Goal: Entertainment & Leisure: Consume media (video, audio)

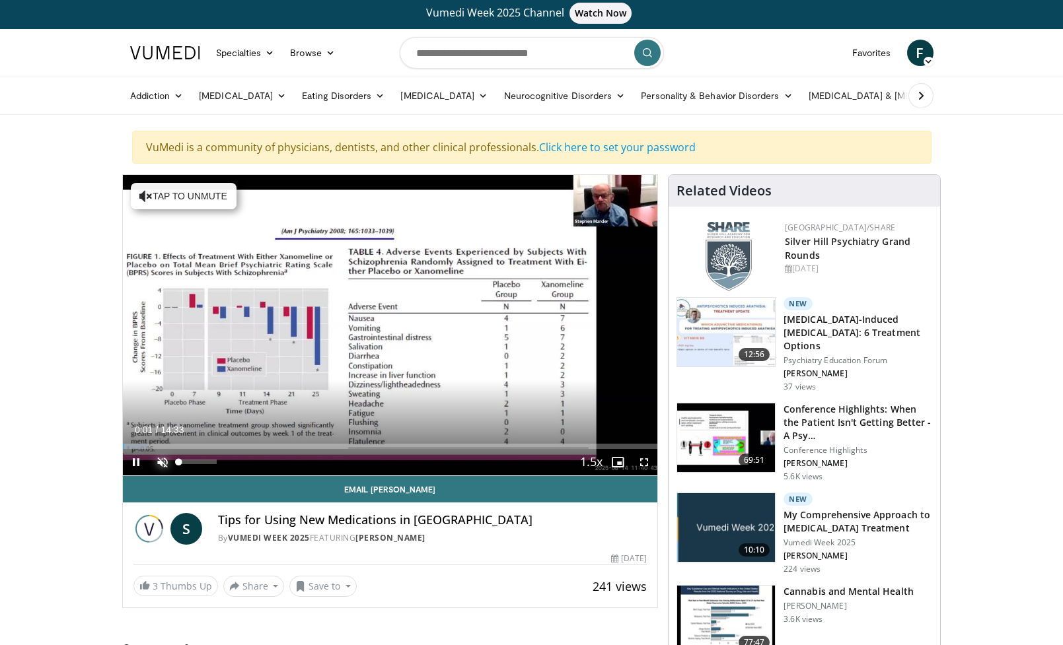
click at [164, 461] on span "Video Player" at bounding box center [162, 462] width 26 height 26
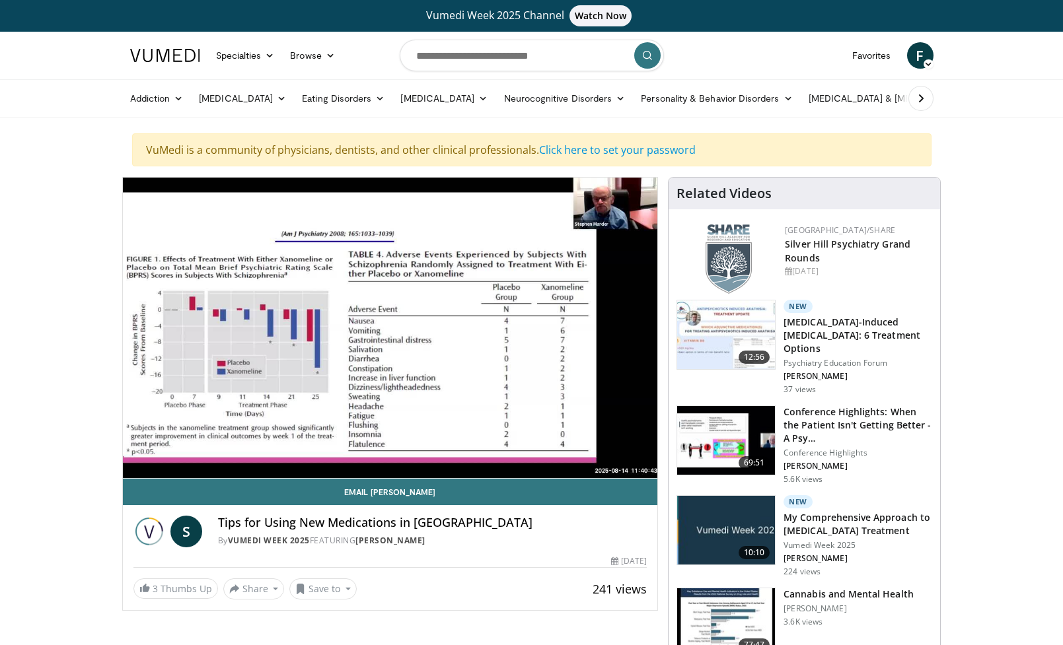
scroll to position [1, 0]
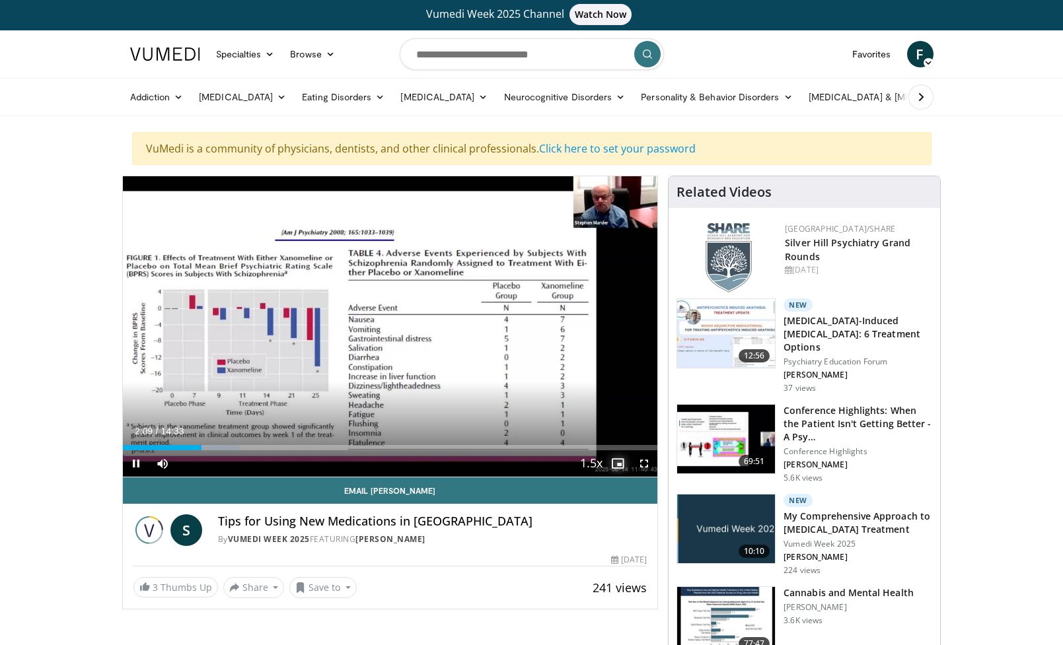
click at [608, 462] on span "Video Player" at bounding box center [617, 463] width 26 height 26
click at [625, 464] on span "Video Player" at bounding box center [617, 463] width 26 height 26
click at [641, 462] on span "Video Player" at bounding box center [644, 463] width 26 height 26
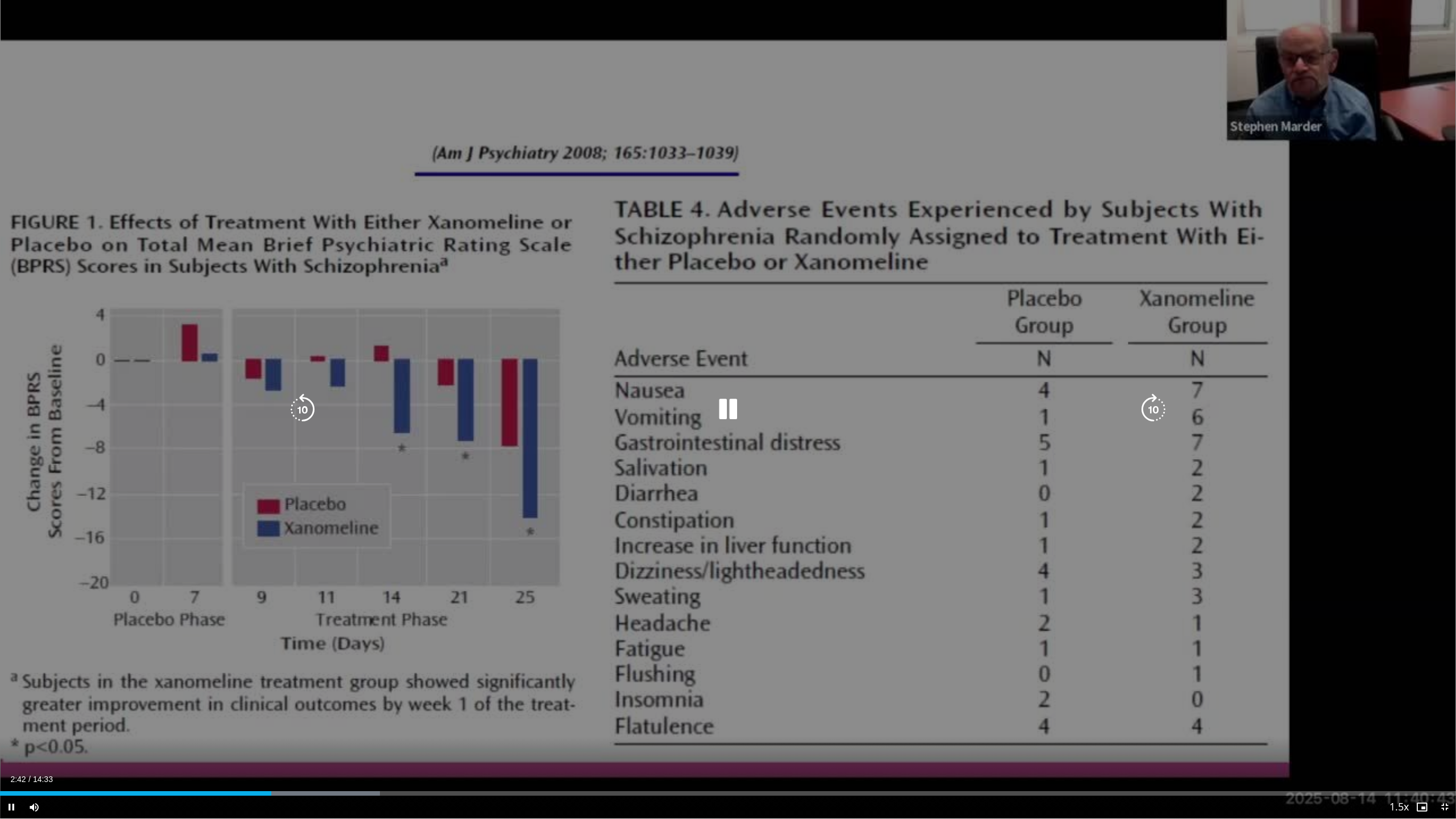
click at [305, 409] on icon "Video Player" at bounding box center [302, 409] width 32 height 32
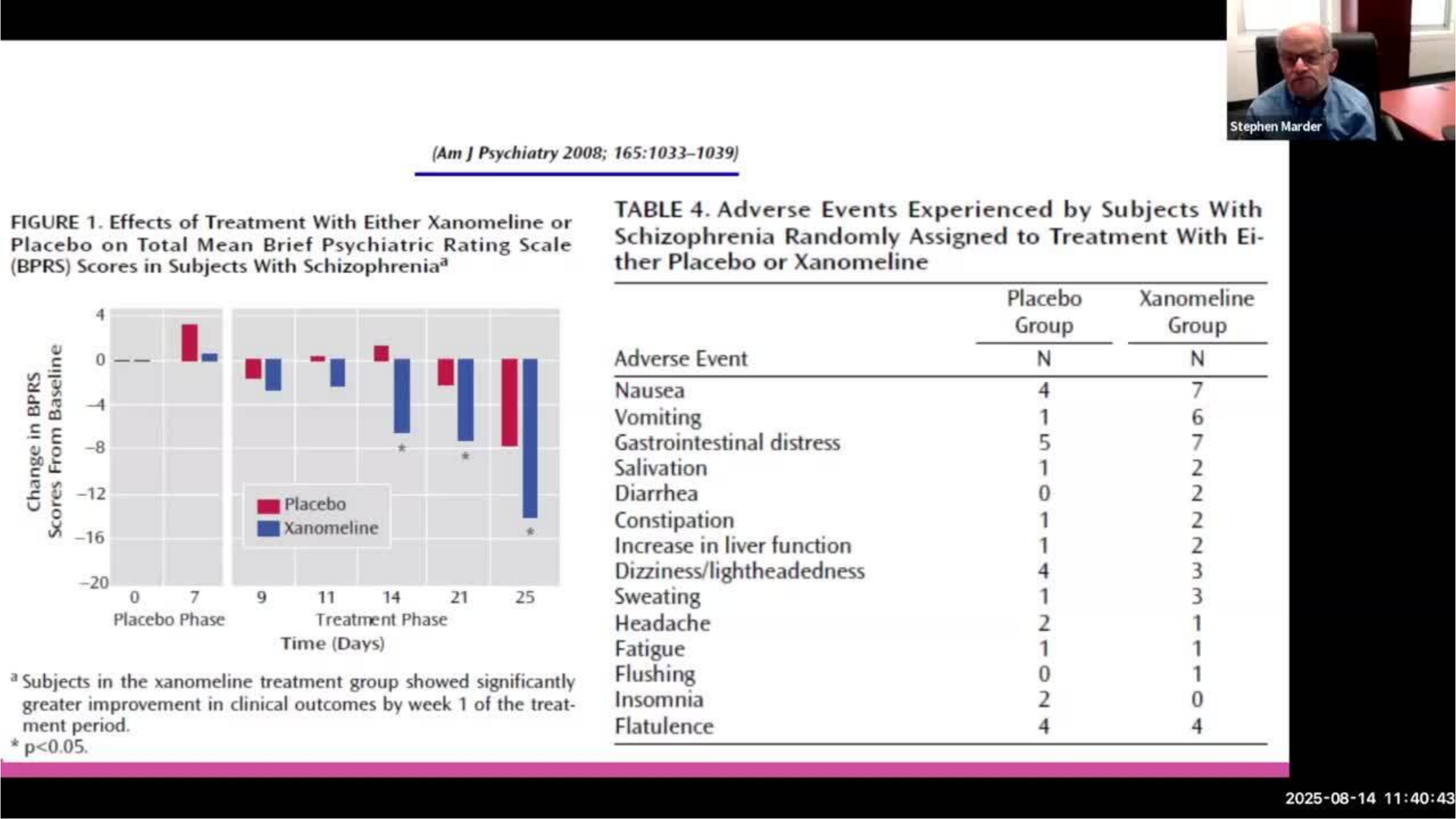
click at [305, 409] on div "20 seconds Tap to unmute" at bounding box center [728, 409] width 1456 height 818
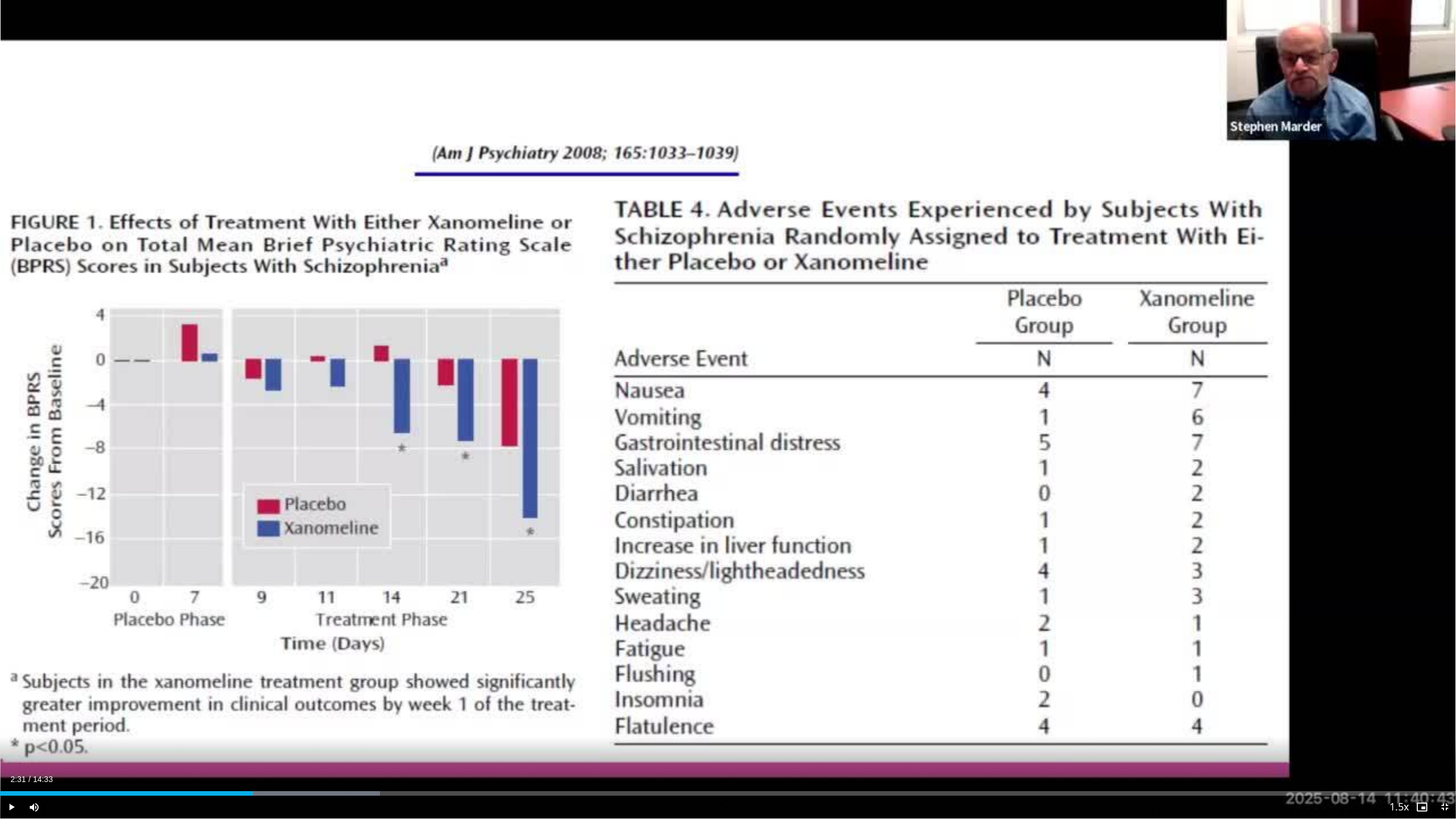
click at [305, 409] on div "20 seconds Tap to unmute" at bounding box center [728, 409] width 1456 height 818
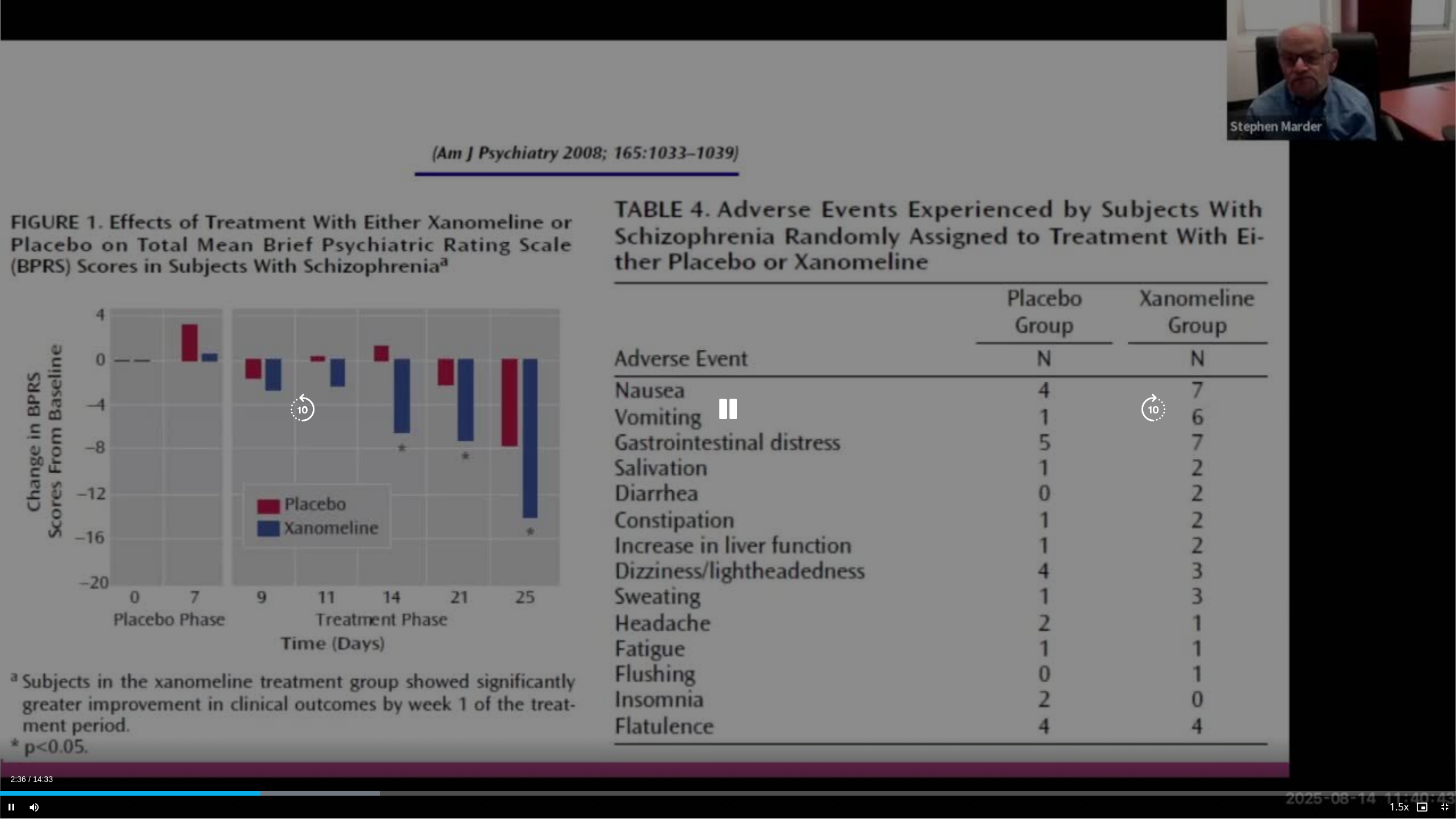
click at [298, 406] on icon "Video Player" at bounding box center [302, 409] width 32 height 32
click at [298, 406] on icon "Video Player" at bounding box center [302, 409] width 32 height 32
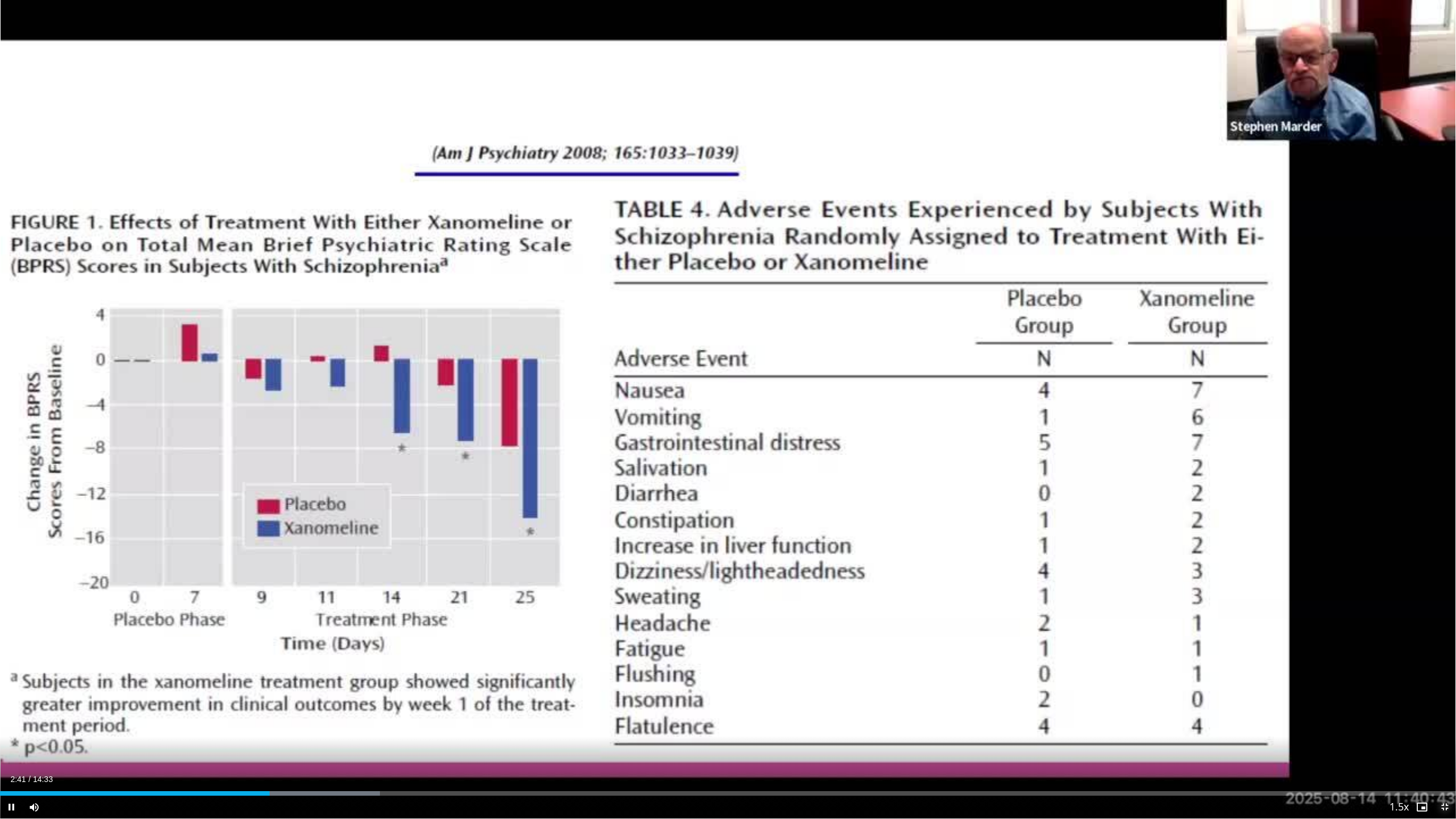
click at [914, 555] on span "Video Player" at bounding box center [1444, 807] width 22 height 22
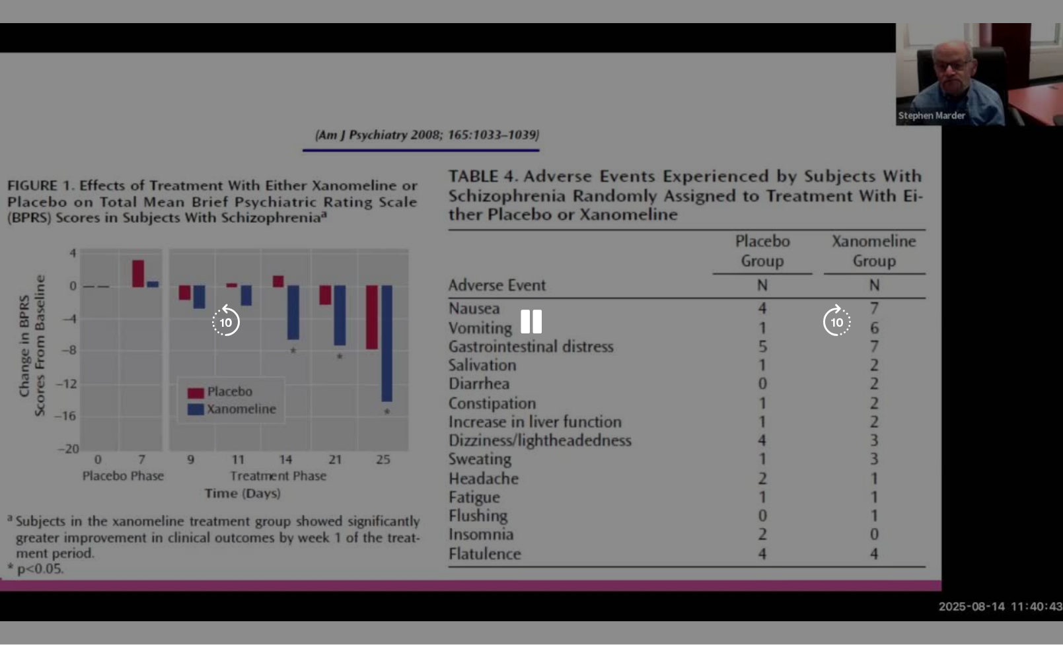
scroll to position [5, 0]
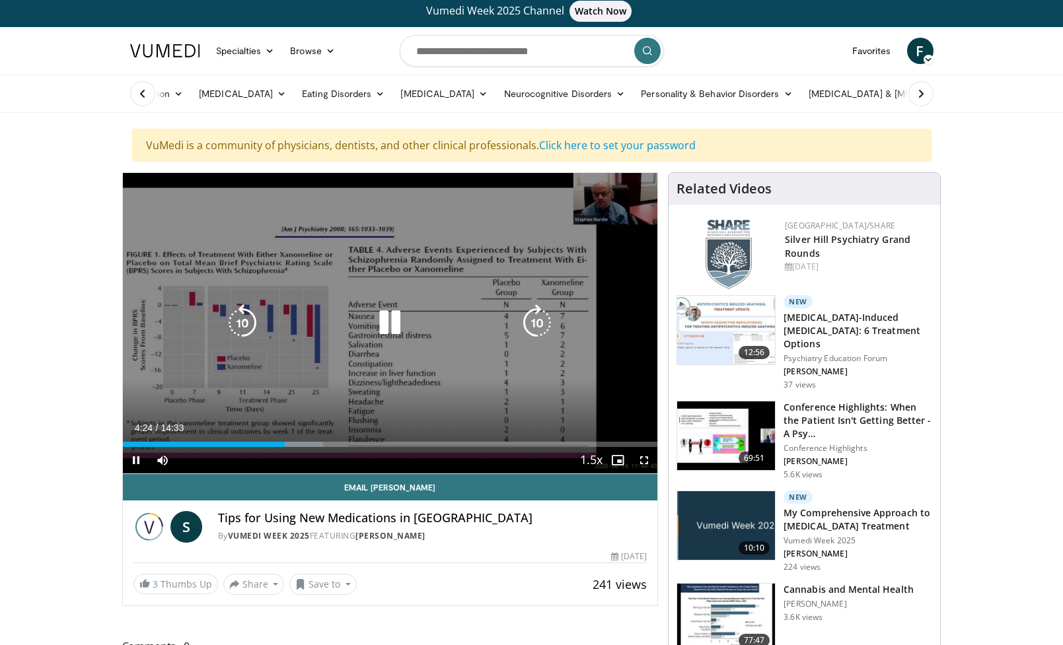
click at [286, 303] on div "20 seconds Tap to unmute" at bounding box center [390, 323] width 535 height 300
